Goal: Information Seeking & Learning: Learn about a topic

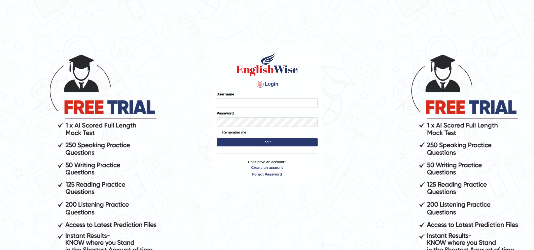
type input "Sprajapati"
click at [266, 144] on button "Login" at bounding box center [267, 142] width 101 height 8
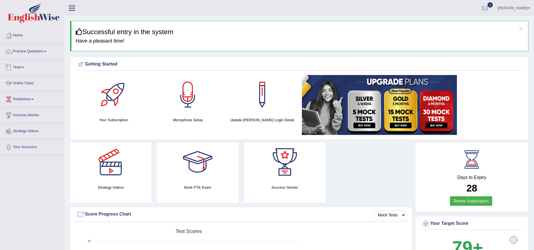
click at [18, 69] on link "Tests" at bounding box center [32, 67] width 64 height 14
click at [22, 91] on link "Take Mock Test" at bounding box center [36, 91] width 52 height 10
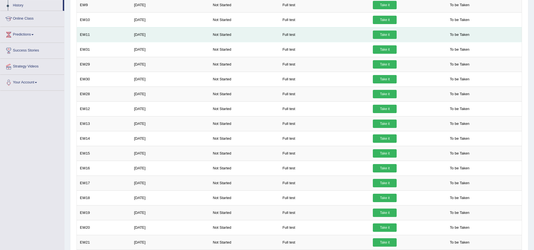
scroll to position [57, 0]
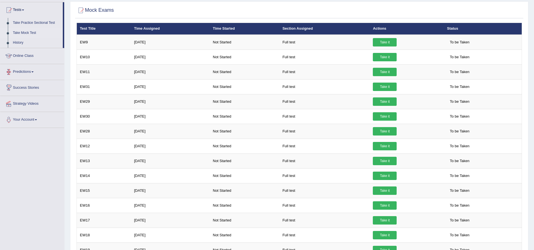
click at [34, 72] on span at bounding box center [32, 72] width 2 height 1
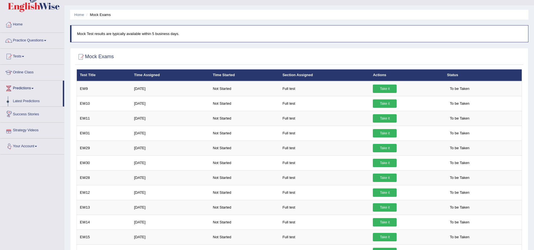
scroll to position [0, 0]
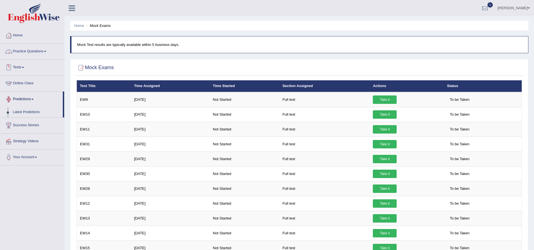
click at [31, 49] on link "Practice Questions" at bounding box center [32, 51] width 64 height 14
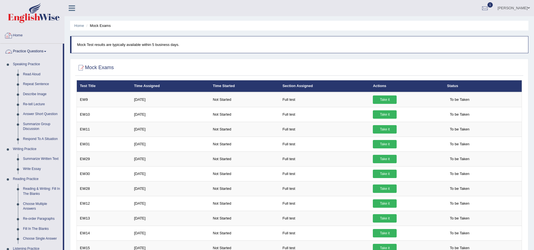
click at [17, 32] on link "Home" at bounding box center [32, 35] width 64 height 14
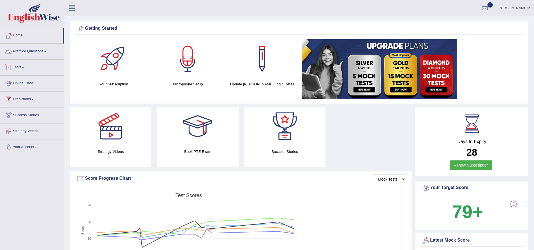
click at [43, 52] on link "Practice Questions" at bounding box center [32, 51] width 64 height 14
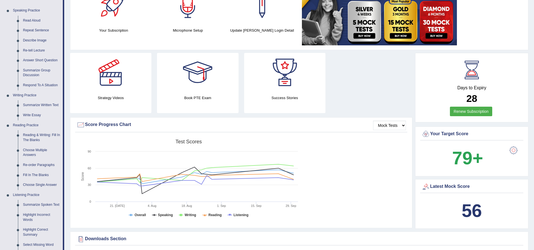
scroll to position [56, 0]
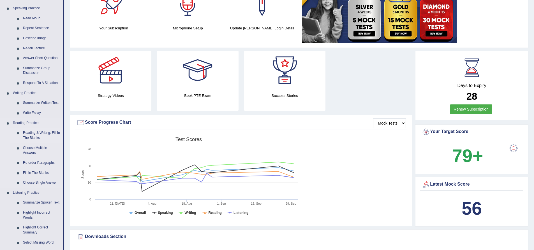
click at [37, 132] on link "Reading & Writing: Fill In The Blanks" at bounding box center [41, 135] width 42 height 15
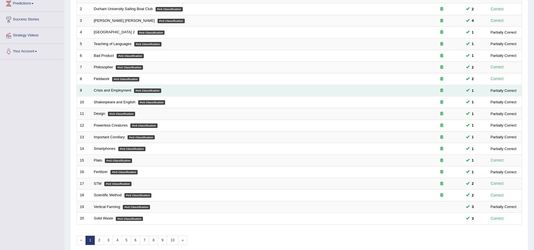
scroll to position [121, 0]
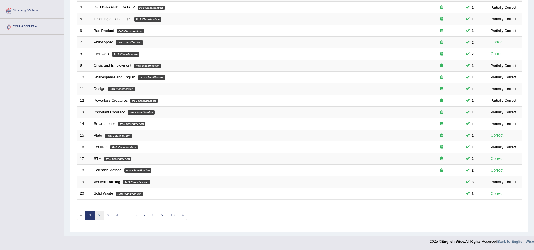
click at [101, 214] on link "2" at bounding box center [98, 215] width 9 height 9
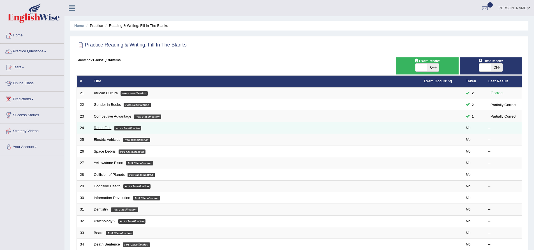
click at [101, 128] on link "Robot Fish" at bounding box center [103, 128] width 18 height 4
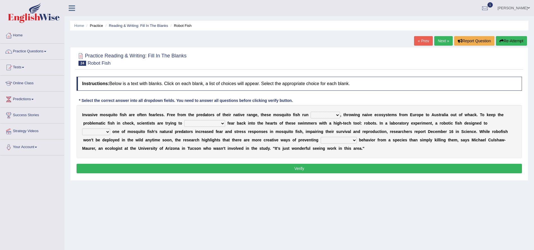
click at [370, 206] on div "Home Practice Reading & Writing: Fill In The Blanks Robot Fish « Prev Next » Re…" at bounding box center [299, 140] width 470 height 280
click at [322, 115] on select "occupant flippant rampant concordant" at bounding box center [325, 115] width 29 height 7
select select "flippant"
click at [311, 112] on select "occupant flippant rampant concordant" at bounding box center [325, 115] width 29 height 7
click at [184, 125] on select "accept spike strike drake" at bounding box center [204, 123] width 41 height 7
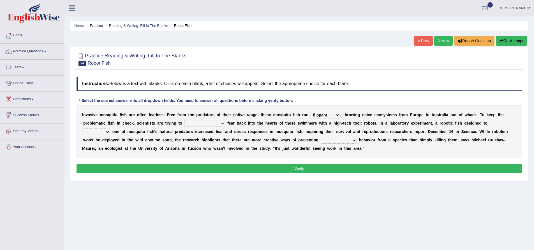
select select "strike"
click at [184, 121] on select "accept spike strike drake" at bounding box center [204, 123] width 41 height 7
click at [110, 129] on select "bequest mimic battle conquest" at bounding box center [96, 132] width 28 height 7
select select "battle"
click at [110, 129] on select "bequest mimic battle conquest" at bounding box center [96, 132] width 28 height 7
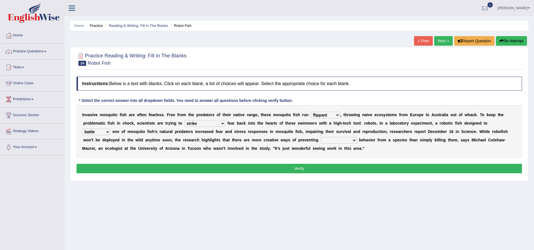
click at [321, 142] on select "unprivileged unprecedented uncharted unwanted" at bounding box center [339, 140] width 36 height 7
select select "unwanted"
click at [321, 138] on select "unprivileged unprecedented uncharted unwanted" at bounding box center [339, 140] width 36 height 7
click at [310, 172] on button "Verify" at bounding box center [300, 169] width 446 height 10
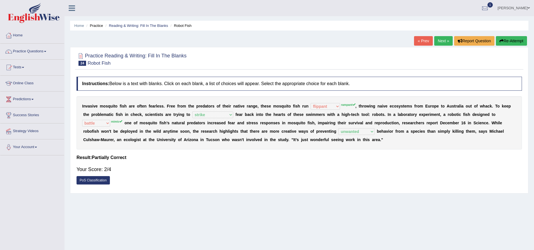
click at [94, 184] on link "PoS Classification" at bounding box center [93, 180] width 33 height 8
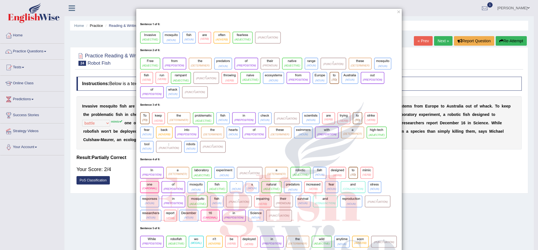
click at [96, 220] on div "×" at bounding box center [269, 182] width 538 height 349
click at [398, 11] on button "×" at bounding box center [398, 12] width 3 height 6
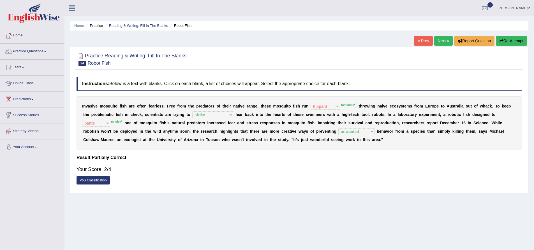
click at [442, 40] on link "Next »" at bounding box center [443, 41] width 19 height 10
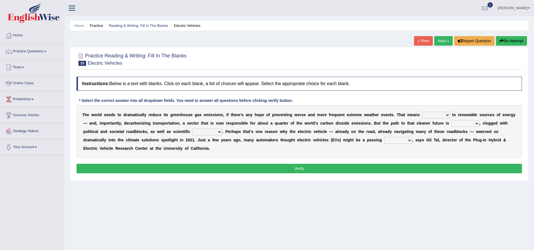
click at [427, 116] on select "grafting drafting crafting shifting" at bounding box center [436, 115] width 28 height 7
select select "shifting"
click at [422, 112] on select "grafting drafting crafting shifting" at bounding box center [436, 115] width 28 height 7
click at [451, 125] on select "daunting daunted daunt dauntless" at bounding box center [465, 123] width 28 height 7
select select "daunting"
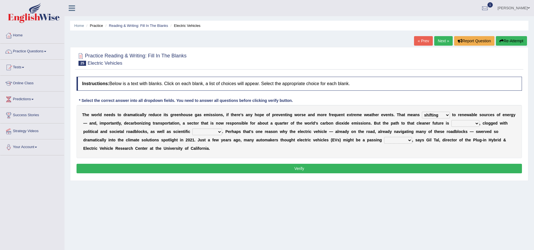
click at [451, 121] on select "daunting daunted daunt dauntless" at bounding box center [465, 123] width 28 height 7
click at [192, 134] on select "spectacles obstacles tentacles receptacles" at bounding box center [207, 132] width 30 height 7
select select "obstacles"
click at [192, 130] on select "spectacles obstacles tentacles receptacles" at bounding box center [207, 132] width 30 height 7
click at [384, 141] on select "fad gad tad lad" at bounding box center [398, 140] width 28 height 7
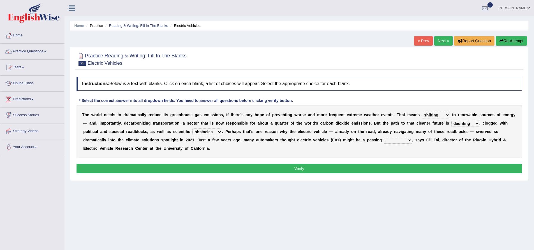
select select "tad"
click at [384, 138] on select "fad gad tad lad" at bounding box center [398, 140] width 28 height 7
click at [319, 170] on button "Verify" at bounding box center [300, 169] width 446 height 10
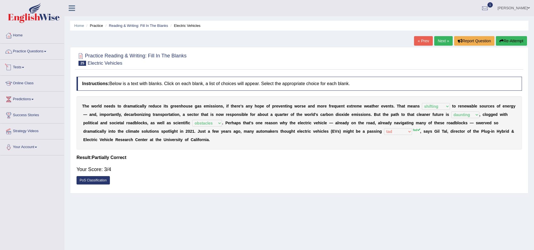
click at [16, 66] on link "Tests" at bounding box center [32, 67] width 64 height 14
click at [22, 89] on link "Take Mock Test" at bounding box center [36, 91] width 52 height 10
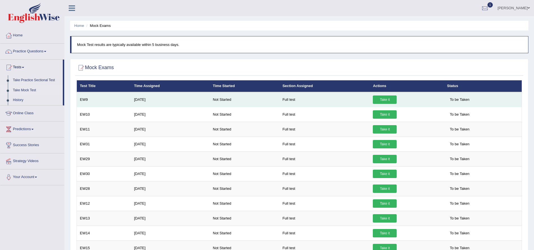
click at [380, 99] on link "Take it" at bounding box center [385, 100] width 24 height 8
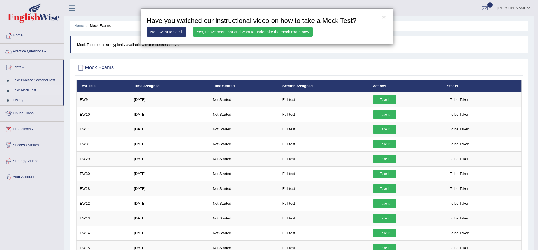
click at [266, 32] on link "Yes, I have seen that and want to undertake the mock exam now" at bounding box center [253, 32] width 120 height 10
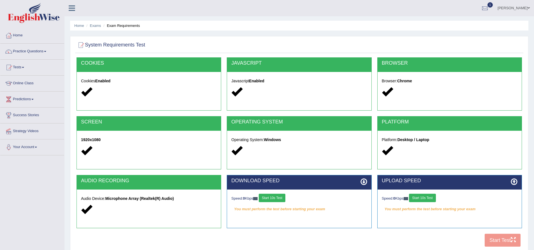
click at [275, 199] on button "Start 10s Test" at bounding box center [272, 198] width 27 height 8
click at [425, 197] on button "Start 10s Test" at bounding box center [422, 198] width 27 height 8
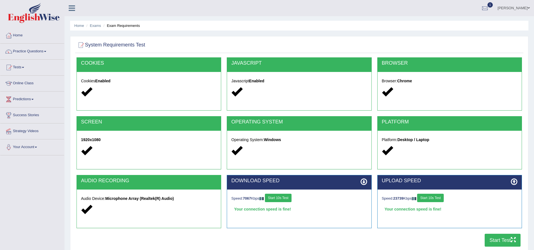
click at [503, 239] on button "Start Test" at bounding box center [503, 240] width 36 height 13
